Goal: Task Accomplishment & Management: Manage account settings

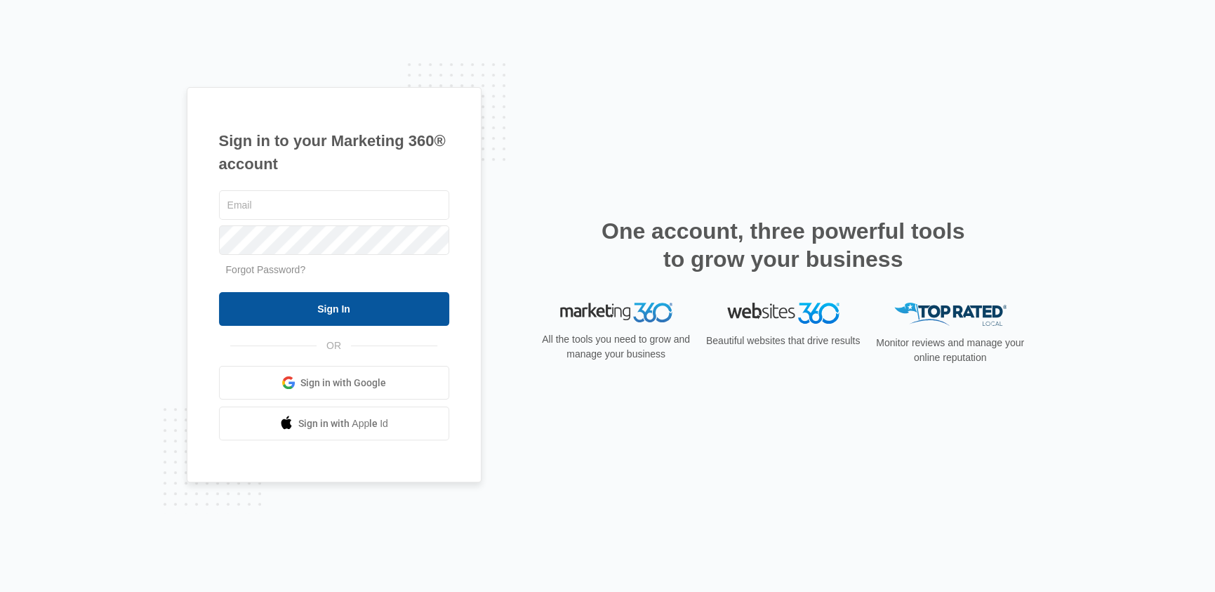
type input "[EMAIL_ADDRESS][DOMAIN_NAME]"
click at [309, 309] on input "Sign In" at bounding box center [334, 309] width 230 height 34
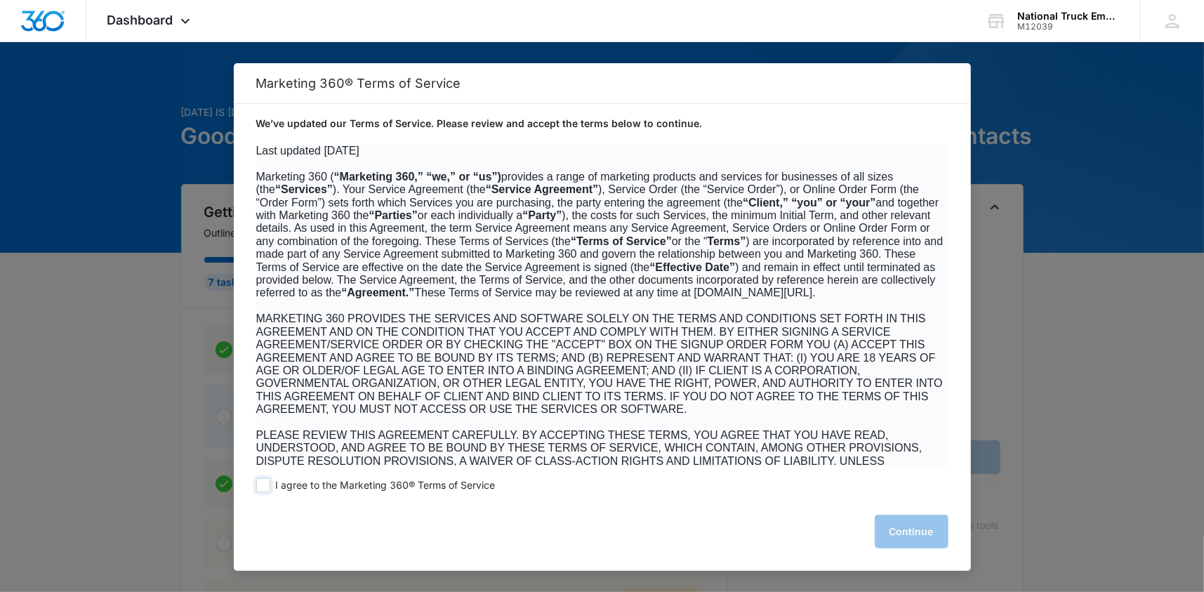
click at [256, 482] on span at bounding box center [263, 485] width 14 height 14
click at [256, 482] on input "I agree to the Marketing 360® Terms of Service" at bounding box center [263, 485] width 14 height 14
checkbox input "true"
click at [923, 530] on button "Continue" at bounding box center [911, 531] width 74 height 34
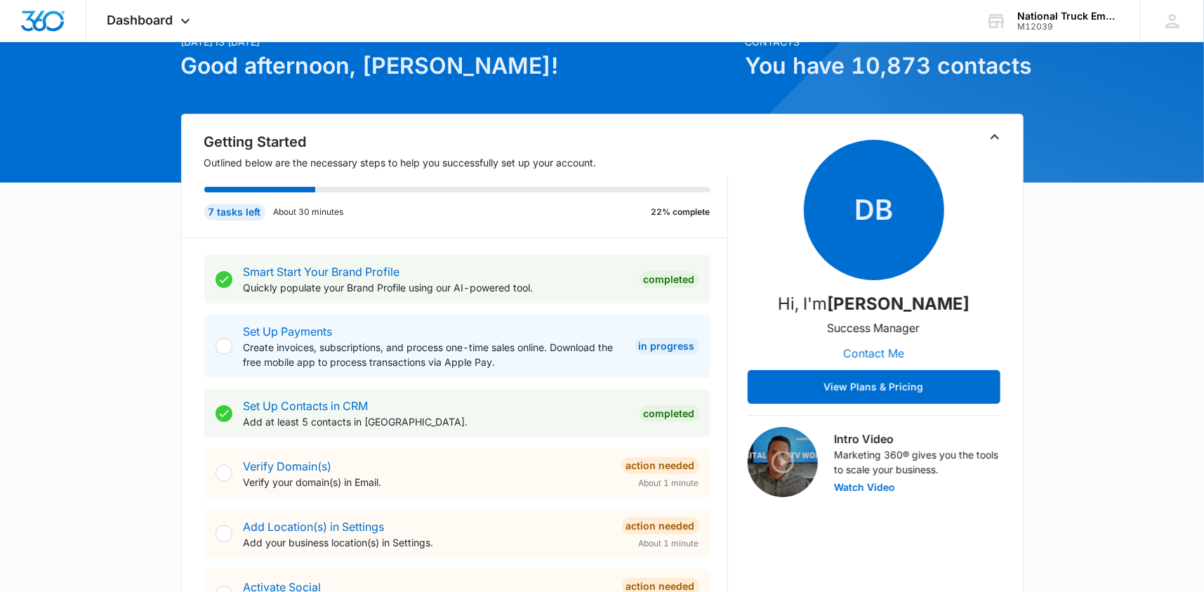
scroll to position [70, 0]
click at [869, 351] on button "Contact Me" at bounding box center [873, 353] width 89 height 34
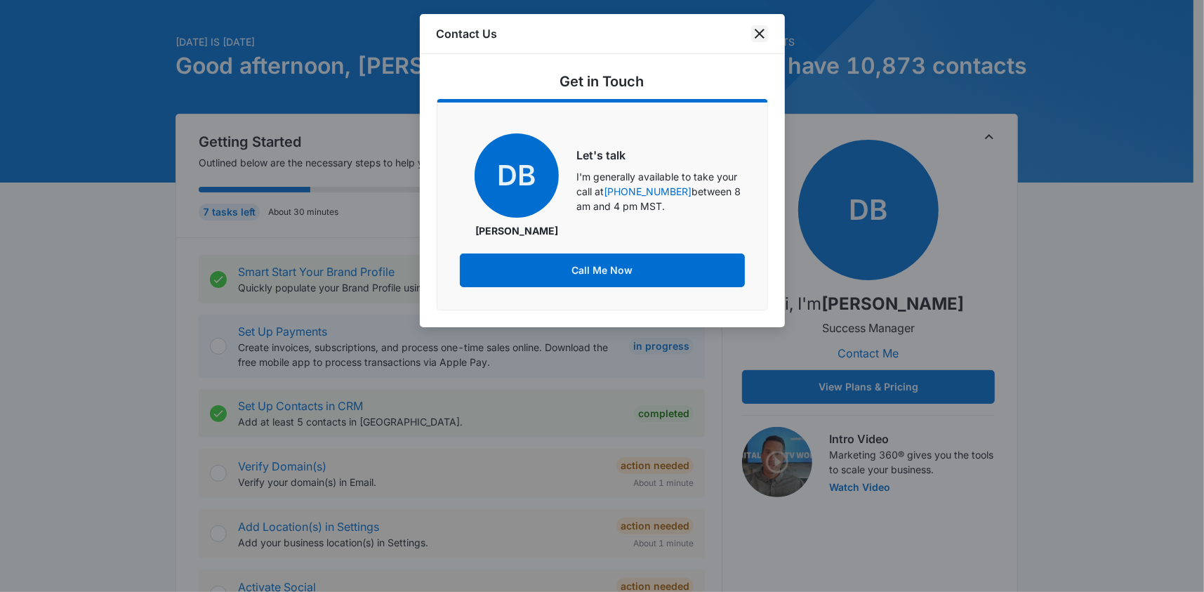
click at [759, 30] on icon "close" at bounding box center [759, 33] width 17 height 17
